Goal: Task Accomplishment & Management: Complete application form

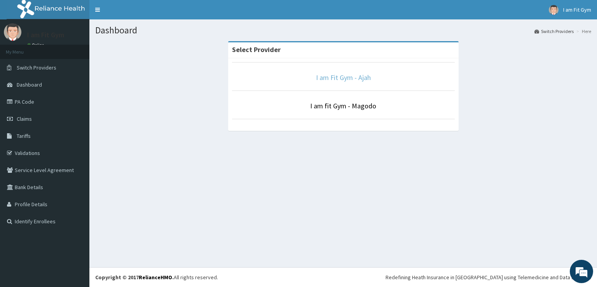
click at [327, 79] on link "I am Fit Gym - Ajah" at bounding box center [343, 77] width 55 height 9
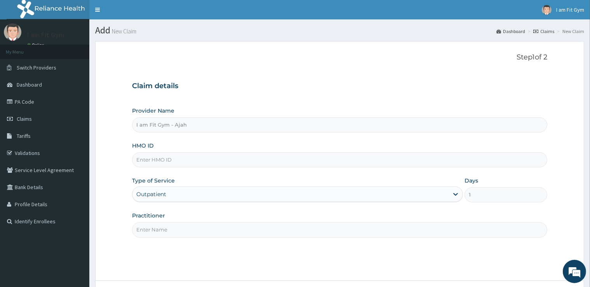
click at [205, 228] on input "Practitioner" at bounding box center [339, 229] width 415 height 15
type input "razzie"
click at [166, 162] on input "HMO ID" at bounding box center [339, 159] width 415 height 15
click at [193, 162] on input "HMO ID" at bounding box center [339, 159] width 415 height 15
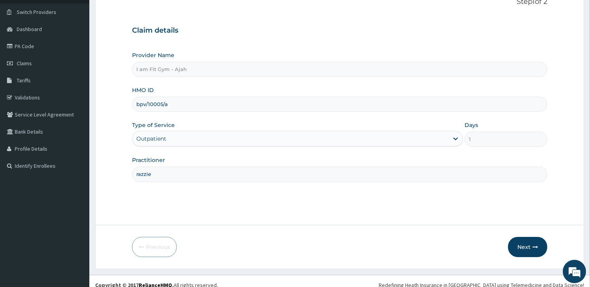
scroll to position [63, 0]
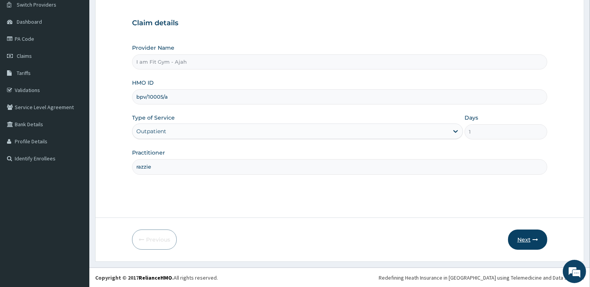
type input "bpv/10005/a"
click at [528, 240] on button "Next" at bounding box center [527, 240] width 39 height 20
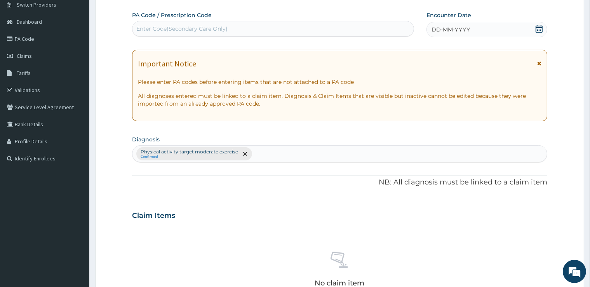
click at [437, 31] on span "DD-MM-YYYY" at bounding box center [451, 30] width 38 height 8
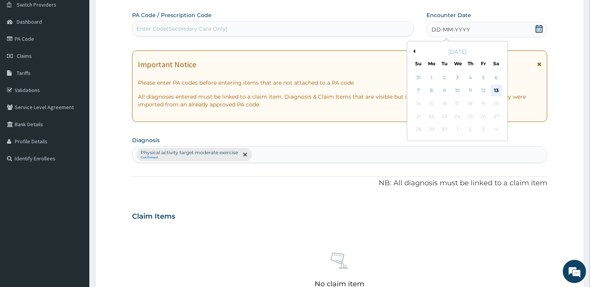
click at [496, 87] on div "13" at bounding box center [496, 91] width 12 height 12
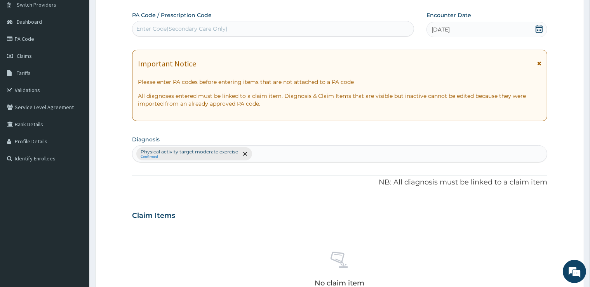
click at [313, 26] on div "Enter Code(Secondary Care Only)" at bounding box center [272, 29] width 281 height 12
type input "PA/8A0FBF"
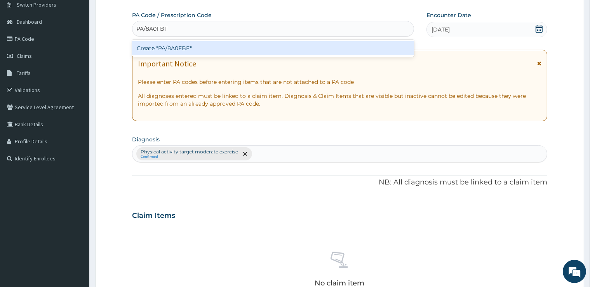
click at [329, 45] on div "Create "PA/8A0FBF"" at bounding box center [273, 48] width 282 height 14
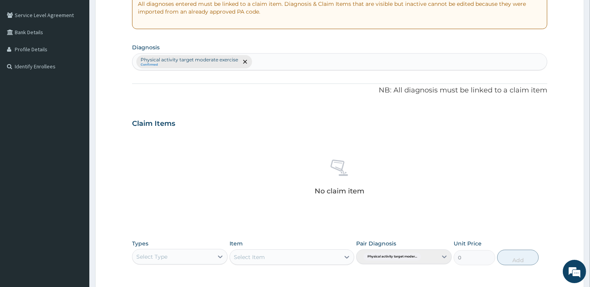
scroll to position [272, 0]
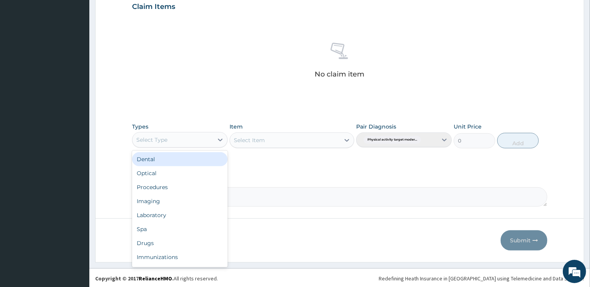
click at [213, 141] on div "Select Type" at bounding box center [172, 140] width 81 height 12
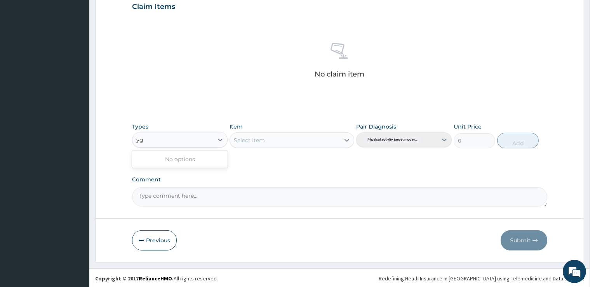
type input "y"
type input "gy"
click at [225, 162] on div "Gym" at bounding box center [180, 159] width 96 height 14
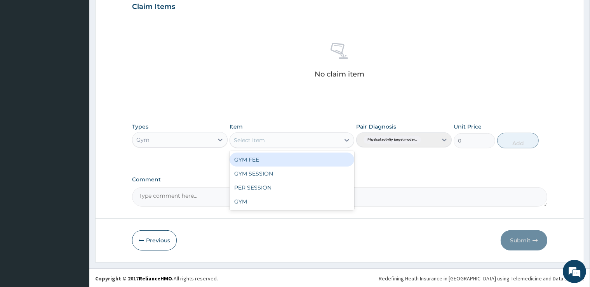
drag, startPoint x: 246, startPoint y: 146, endPoint x: 232, endPoint y: 109, distance: 39.6
click at [232, 109] on div "PA Code / Prescription Code PA/8A0FBF Encounter Date 13-09-2025 Important Notic…" at bounding box center [339, 4] width 415 height 404
click at [252, 158] on div "GYM FEE" at bounding box center [292, 160] width 125 height 14
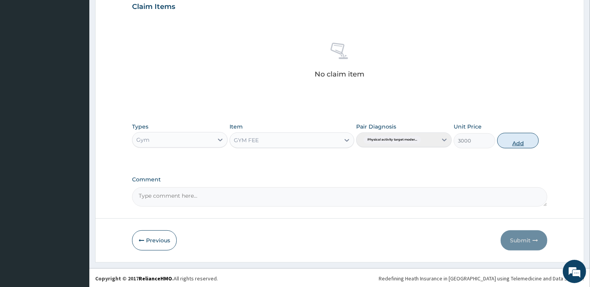
click at [511, 142] on button "Add" at bounding box center [518, 141] width 42 height 16
type input "0"
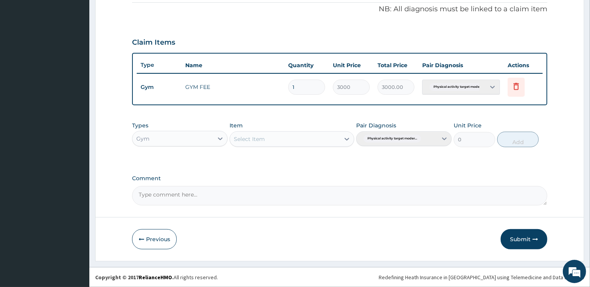
scroll to position [235, 0]
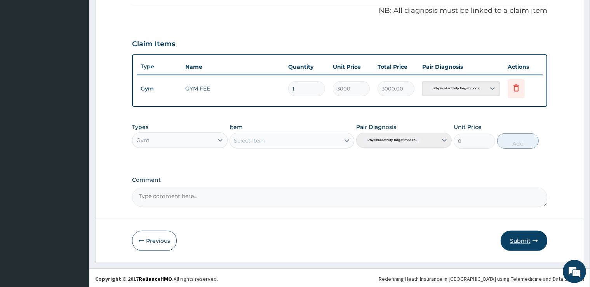
click at [518, 238] on button "Submit" at bounding box center [524, 241] width 47 height 20
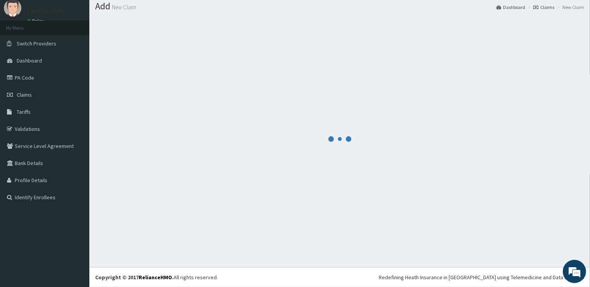
scroll to position [24, 0]
